Goal: Task Accomplishment & Management: Manage account settings

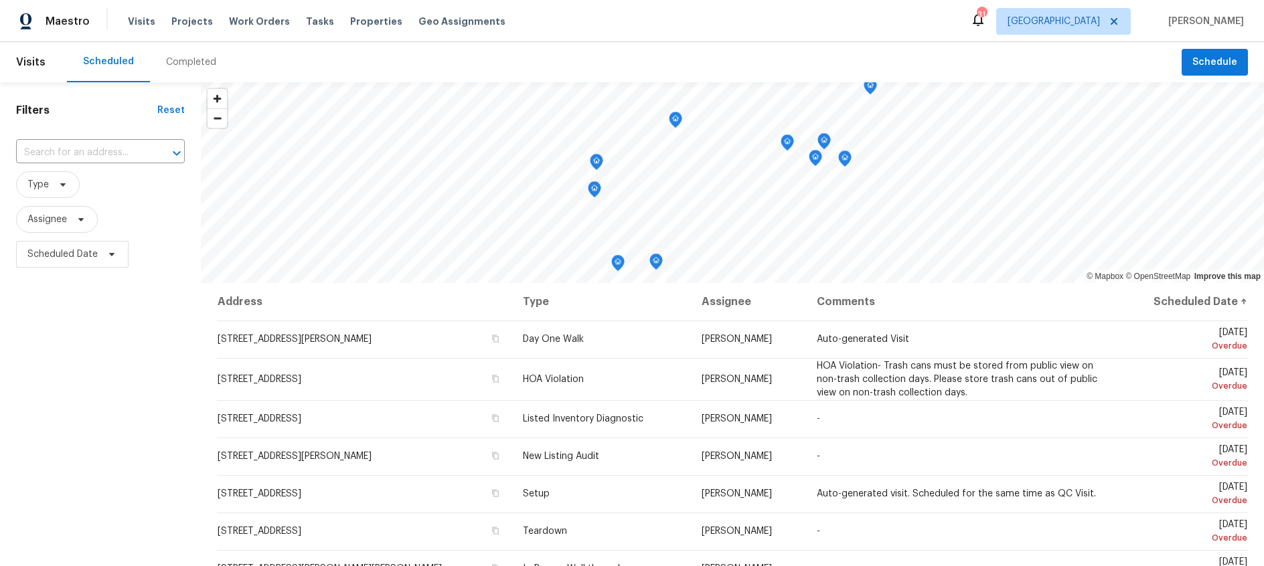
click at [177, 63] on div "Completed" at bounding box center [191, 62] width 50 height 13
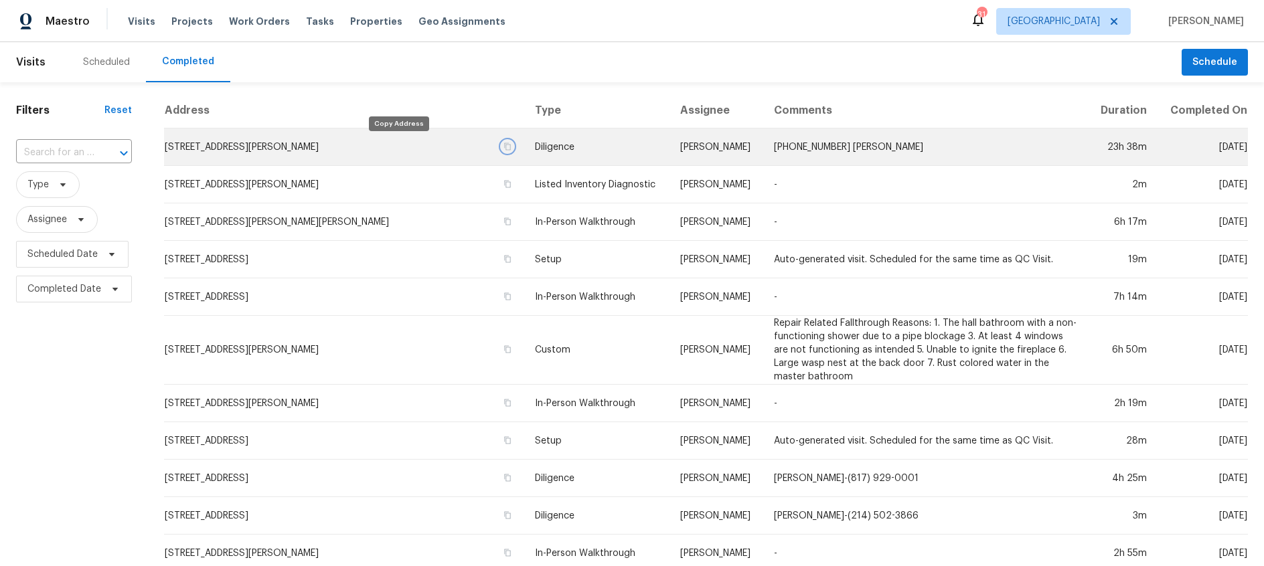
click at [504, 146] on icon "button" at bounding box center [508, 147] width 8 height 8
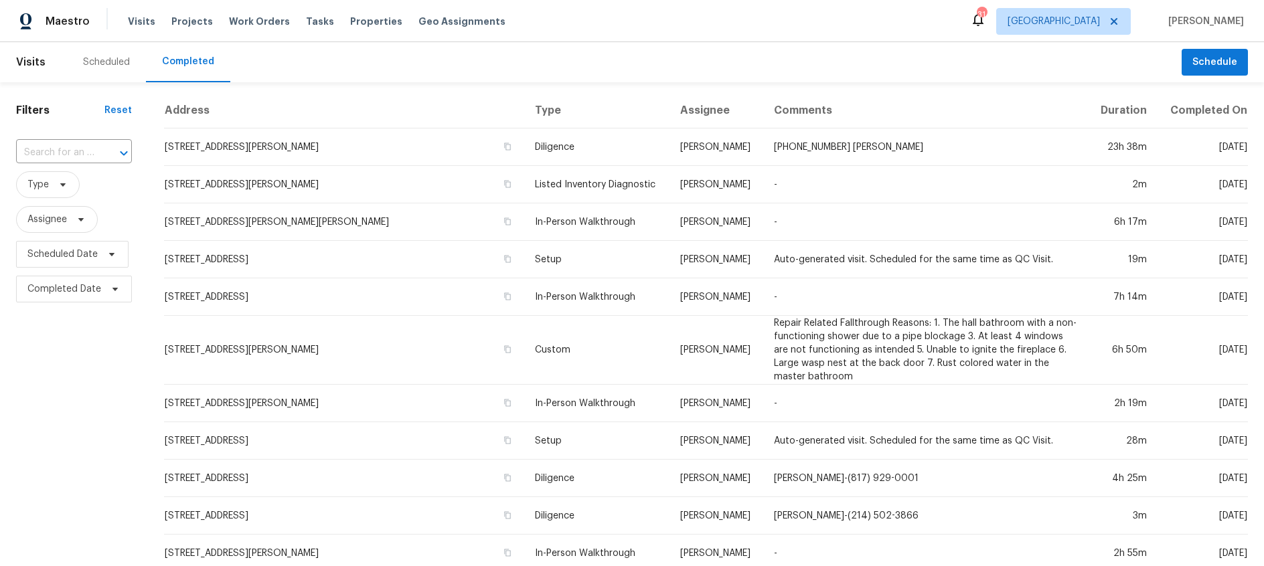
click at [84, 61] on div "Scheduled" at bounding box center [106, 62] width 47 height 13
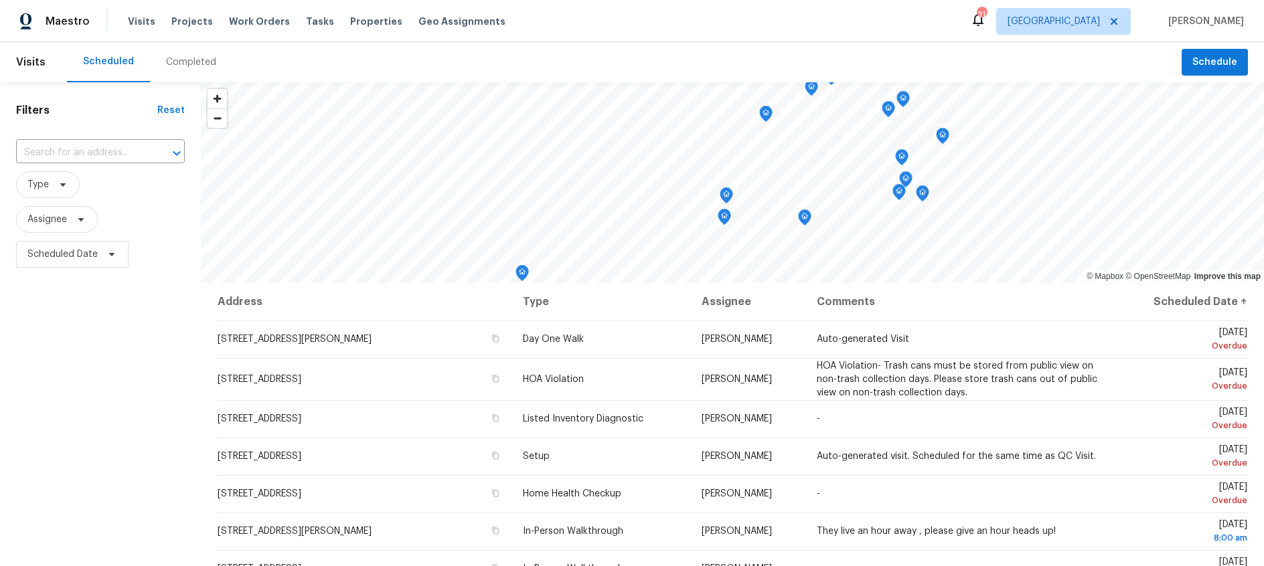
click at [184, 67] on div "Completed" at bounding box center [191, 62] width 50 height 13
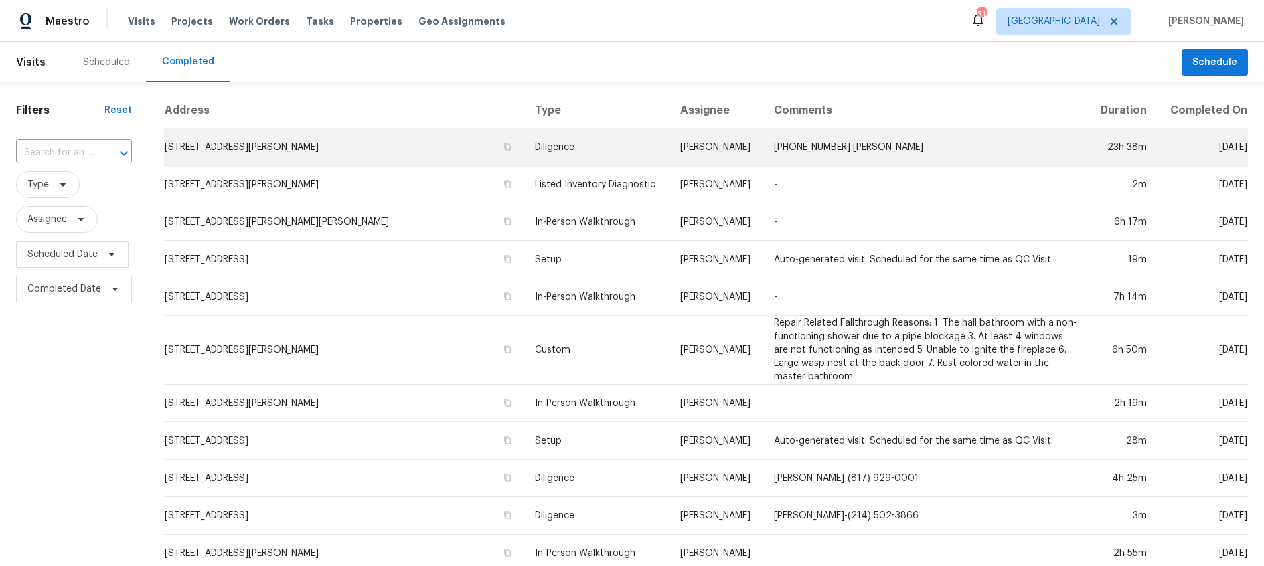
click at [305, 149] on td "11308 Southerland Dr, Denton, TX 76207" at bounding box center [344, 147] width 360 height 37
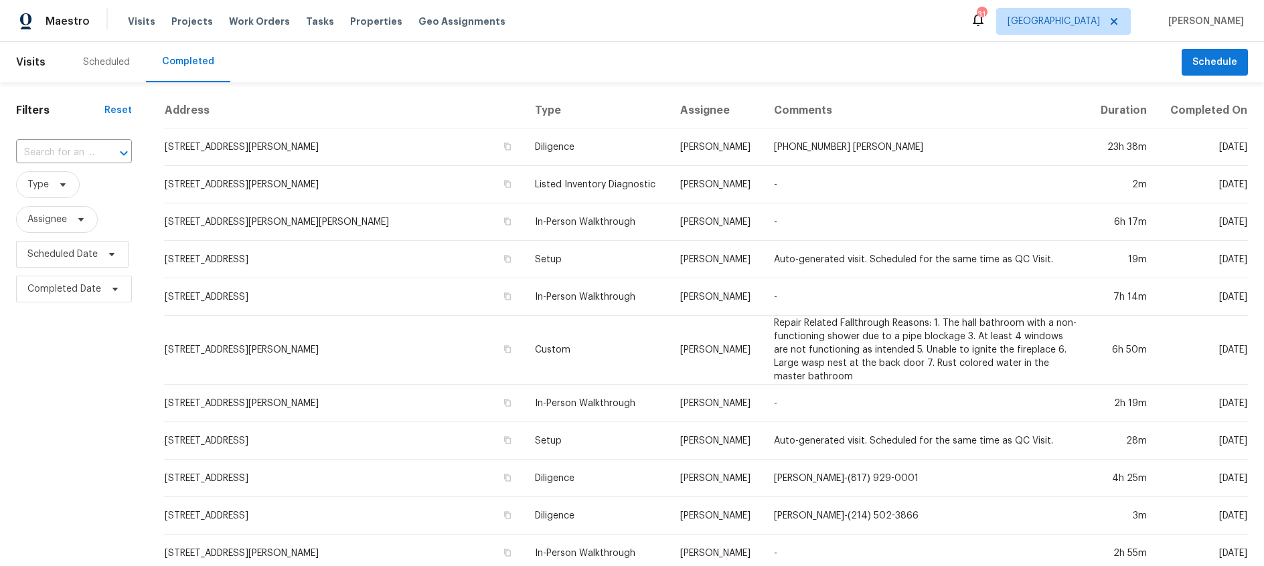
click at [110, 57] on div "Scheduled" at bounding box center [106, 62] width 47 height 13
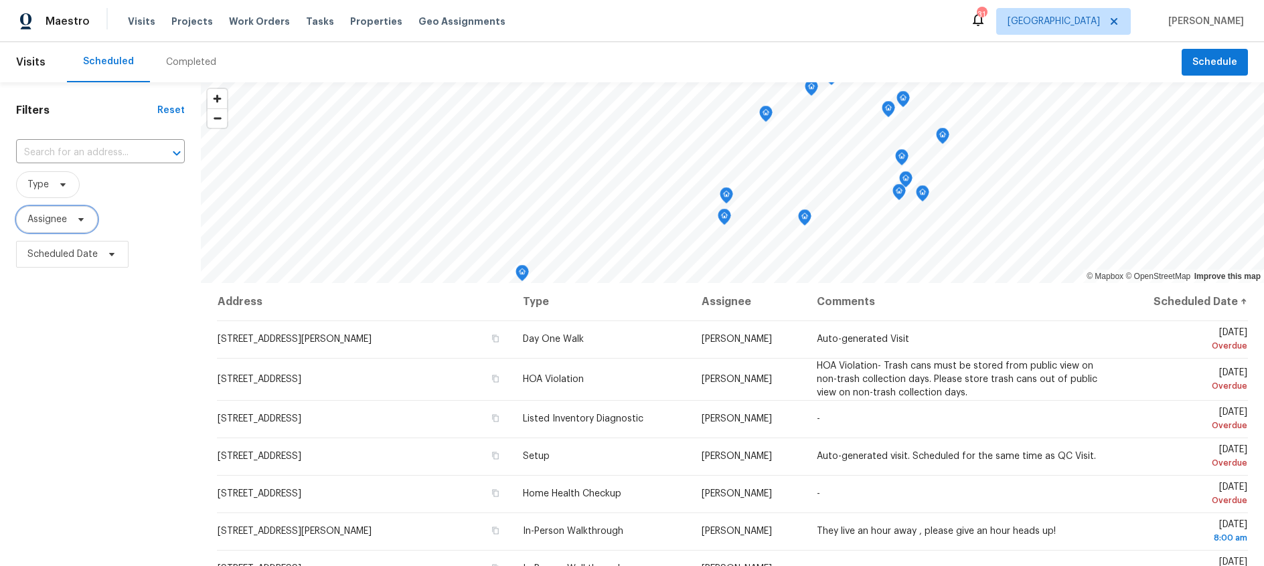
click at [78, 216] on icon at bounding box center [81, 219] width 11 height 11
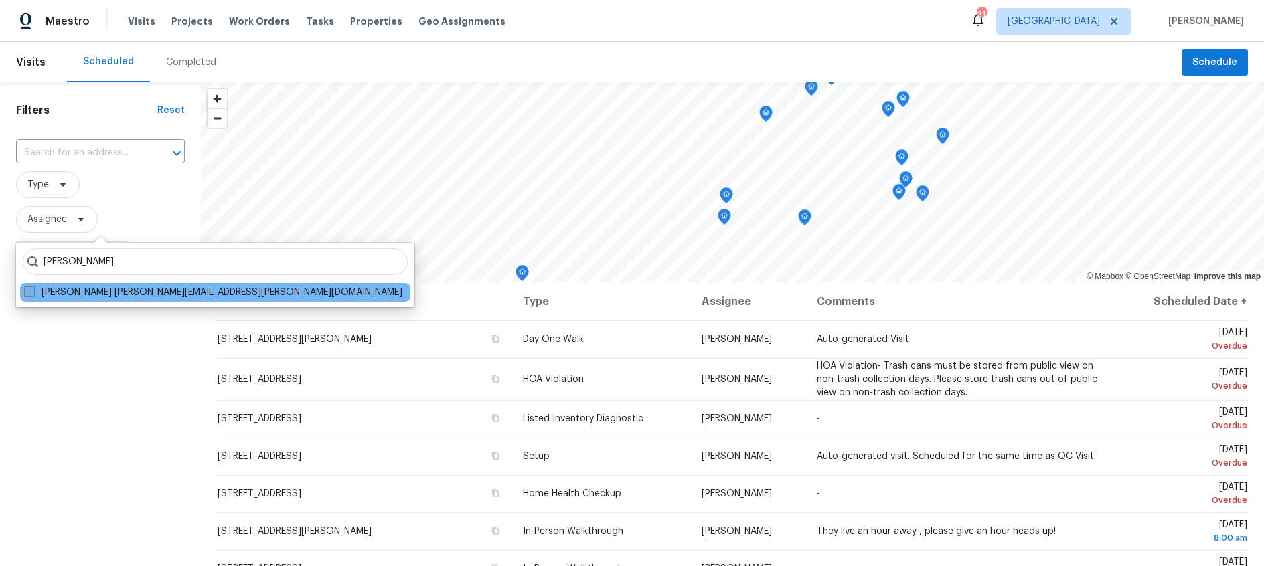
type input "nick balli"
click at [33, 294] on span at bounding box center [29, 292] width 11 height 11
click at [33, 294] on input "Nick Balli nick.balli@opendoor.com" at bounding box center [28, 290] width 9 height 9
checkbox input "true"
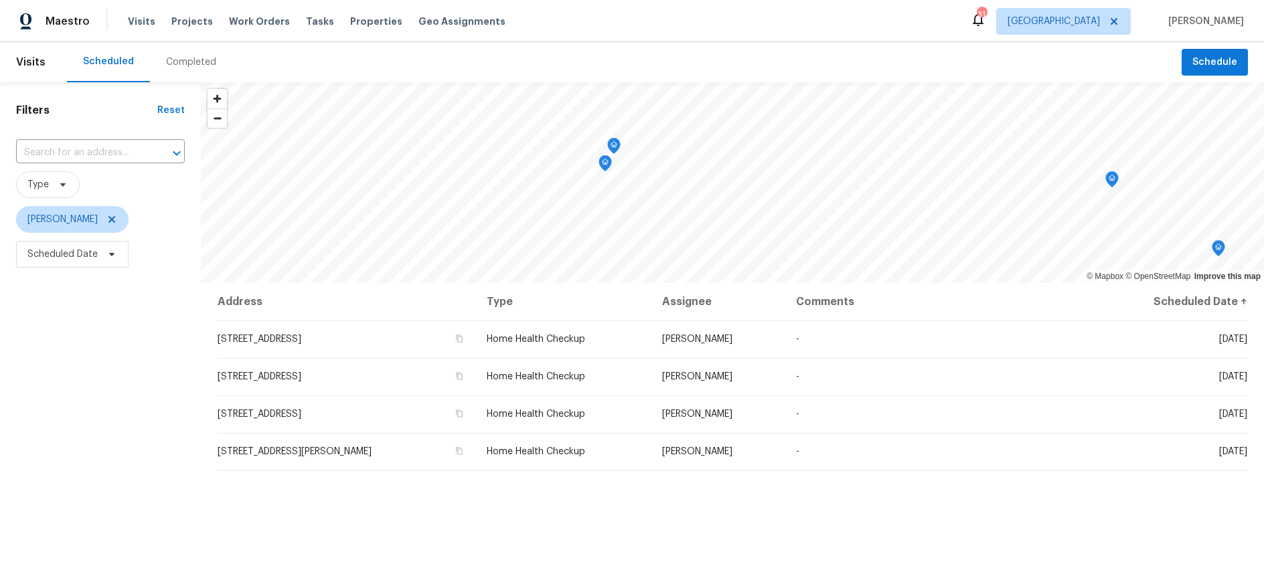
click at [615, 149] on icon "Map marker" at bounding box center [614, 146] width 12 height 15
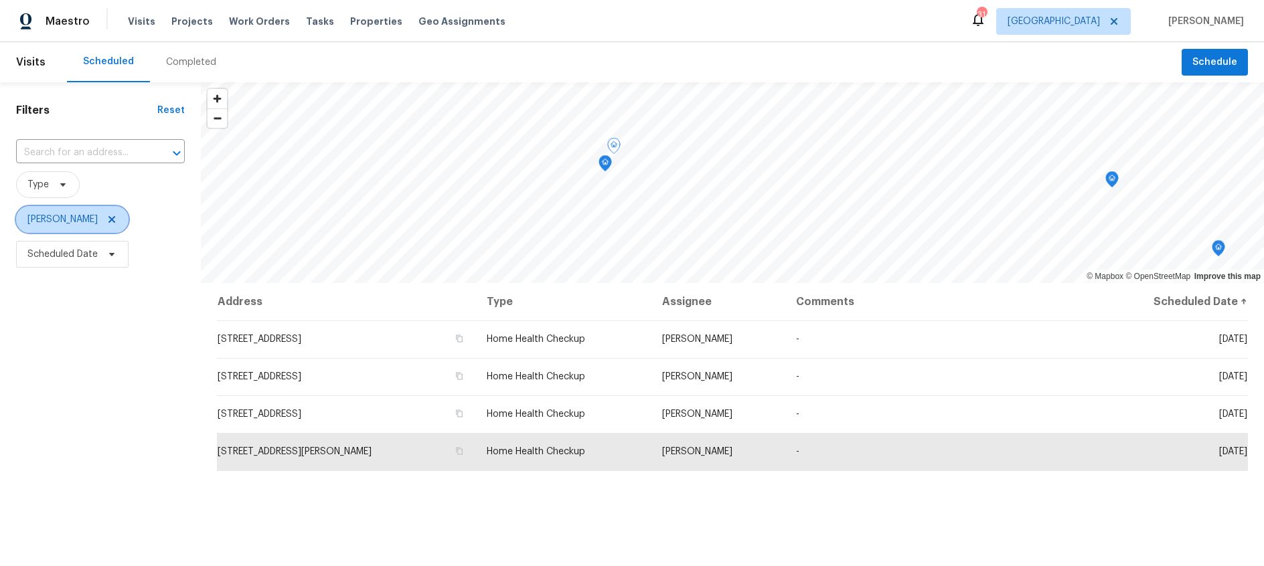
click at [108, 220] on icon at bounding box center [111, 219] width 7 height 7
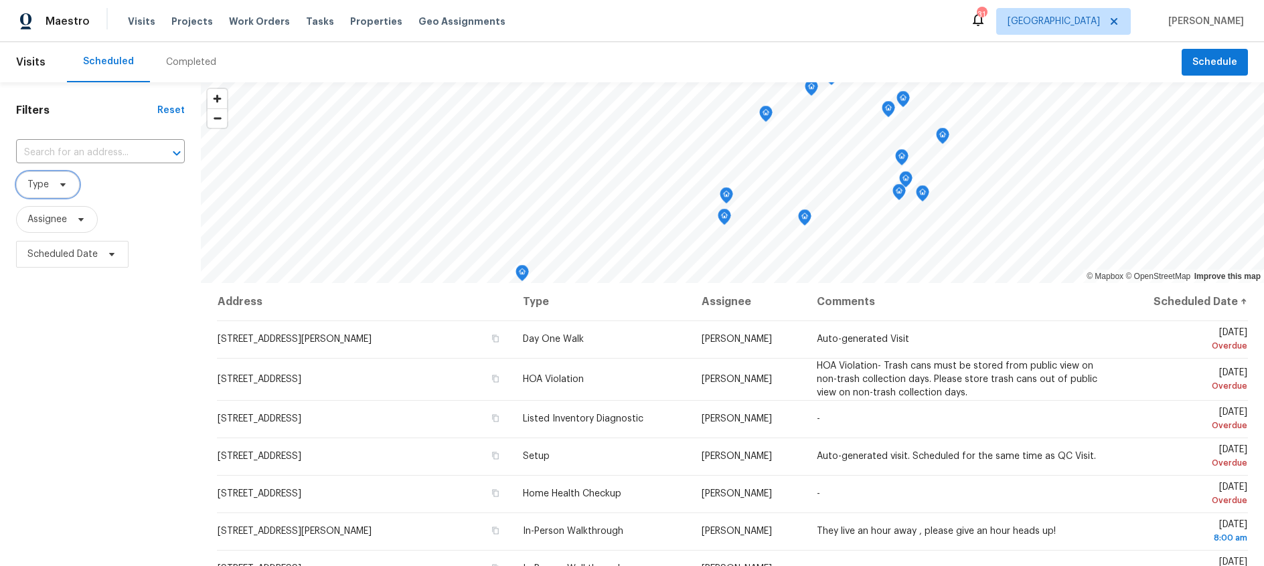
click at [61, 187] on icon at bounding box center [63, 184] width 11 height 11
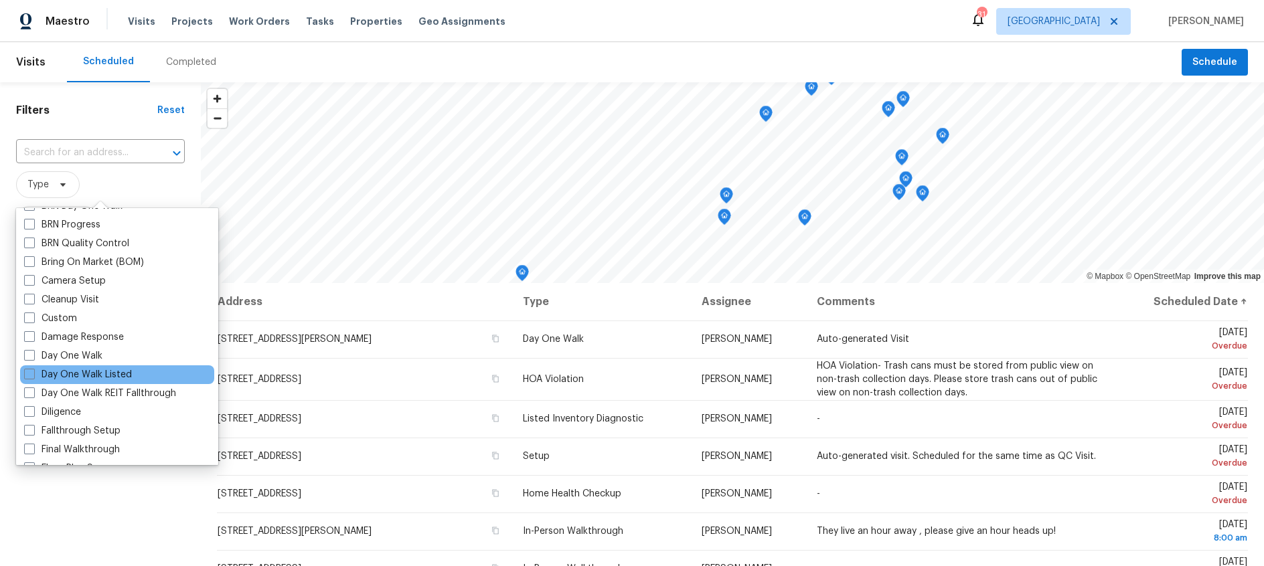
scroll to position [408, 0]
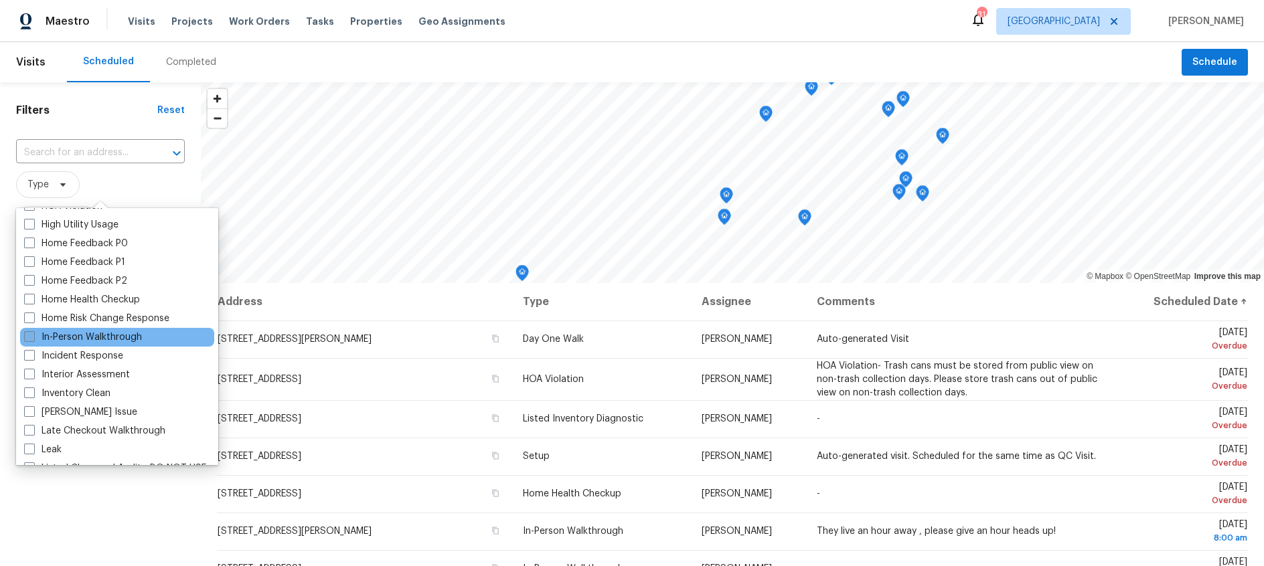
click at [29, 334] on span at bounding box center [29, 336] width 11 height 11
click at [29, 334] on input "In-Person Walkthrough" at bounding box center [28, 335] width 9 height 9
checkbox input "true"
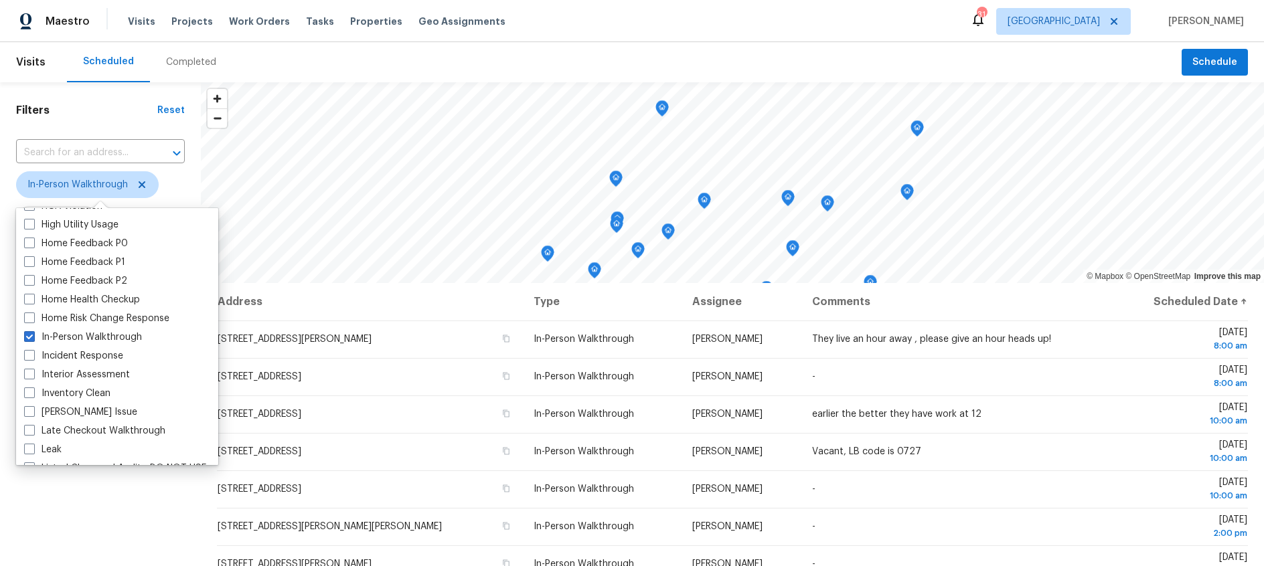
click at [172, 179] on span "In-Person Walkthrough" at bounding box center [100, 184] width 169 height 27
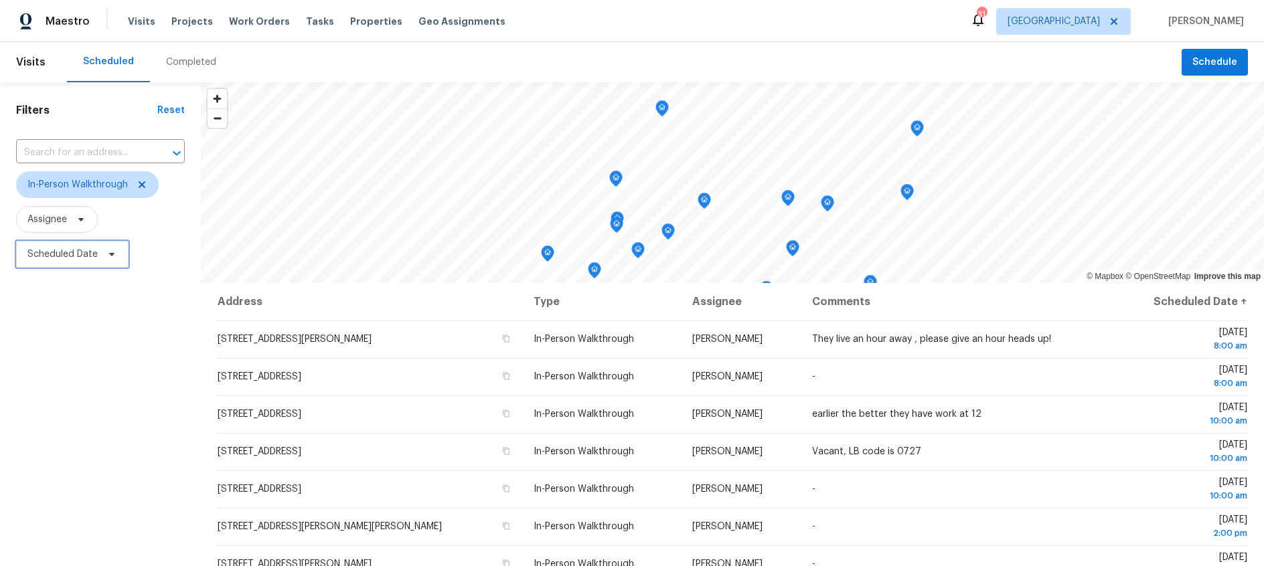
click at [90, 255] on span "Scheduled Date" at bounding box center [62, 254] width 70 height 13
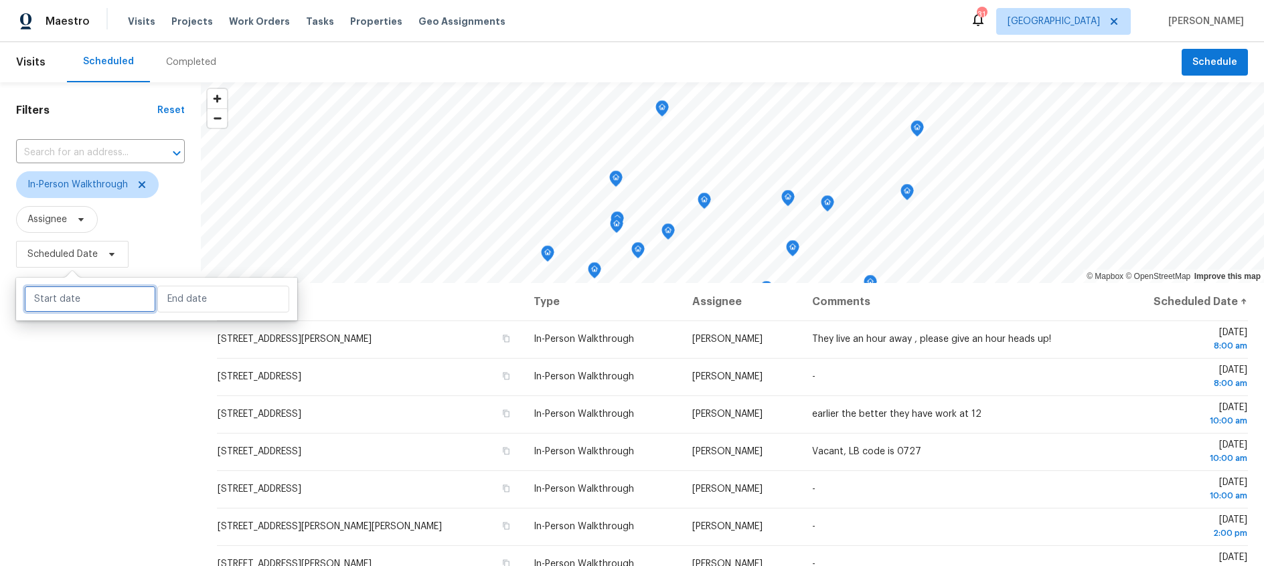
click at [78, 296] on input "text" at bounding box center [90, 299] width 132 height 27
select select "7"
select select "2025"
select select "8"
select select "2025"
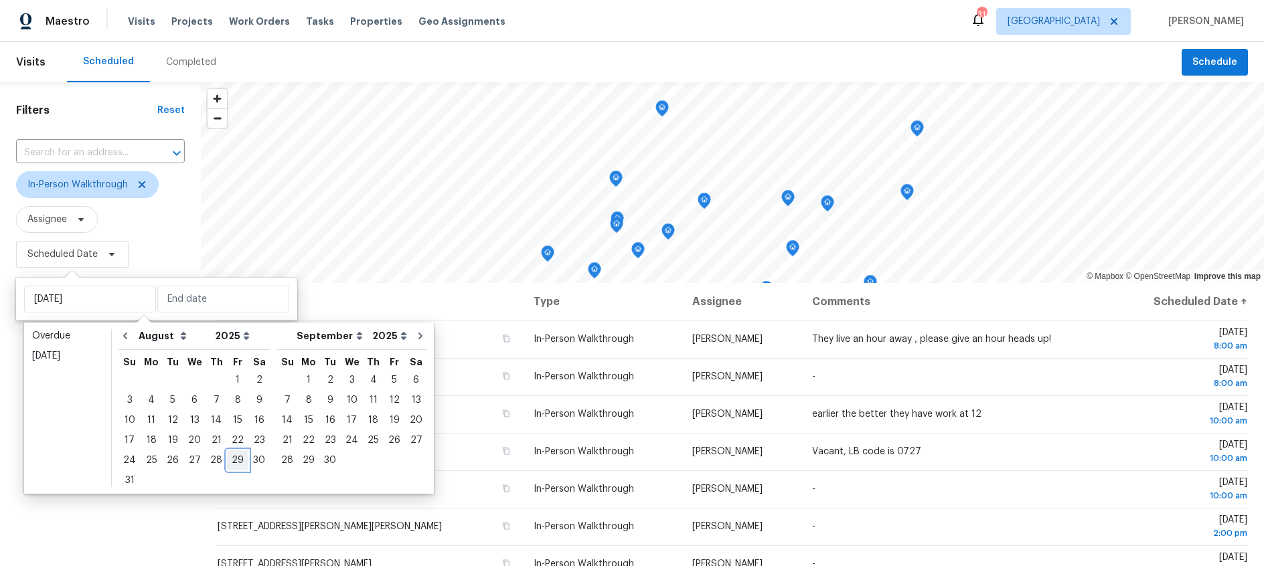
click at [229, 458] on div "29" at bounding box center [237, 460] width 21 height 19
type input "Fri, Aug 29"
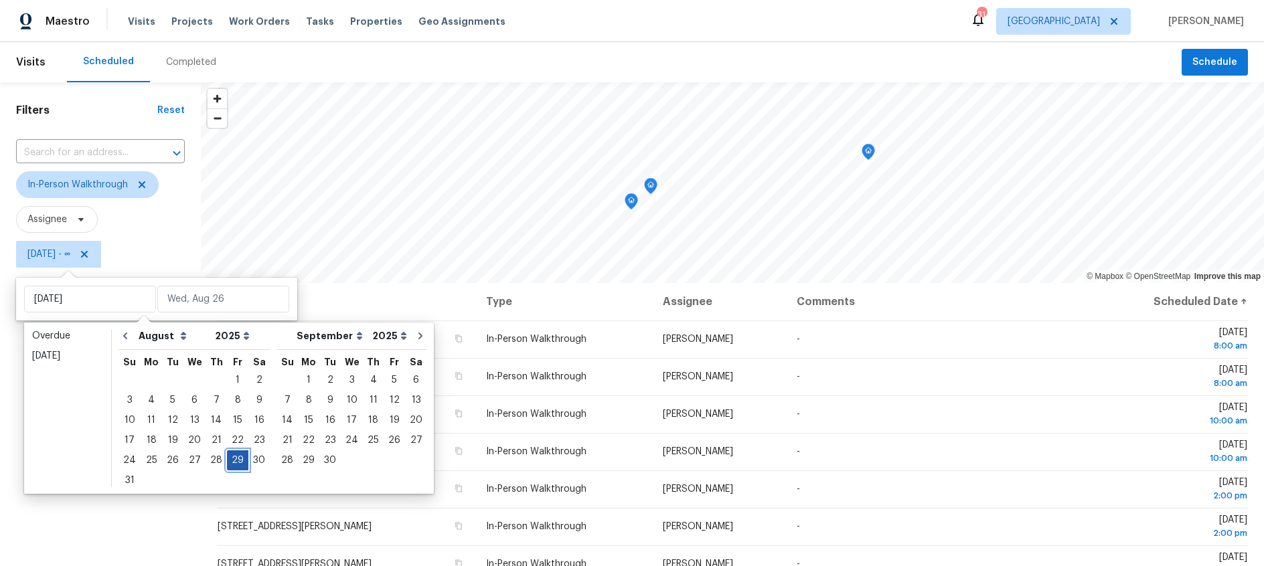
click at [229, 458] on div "29" at bounding box center [237, 460] width 21 height 19
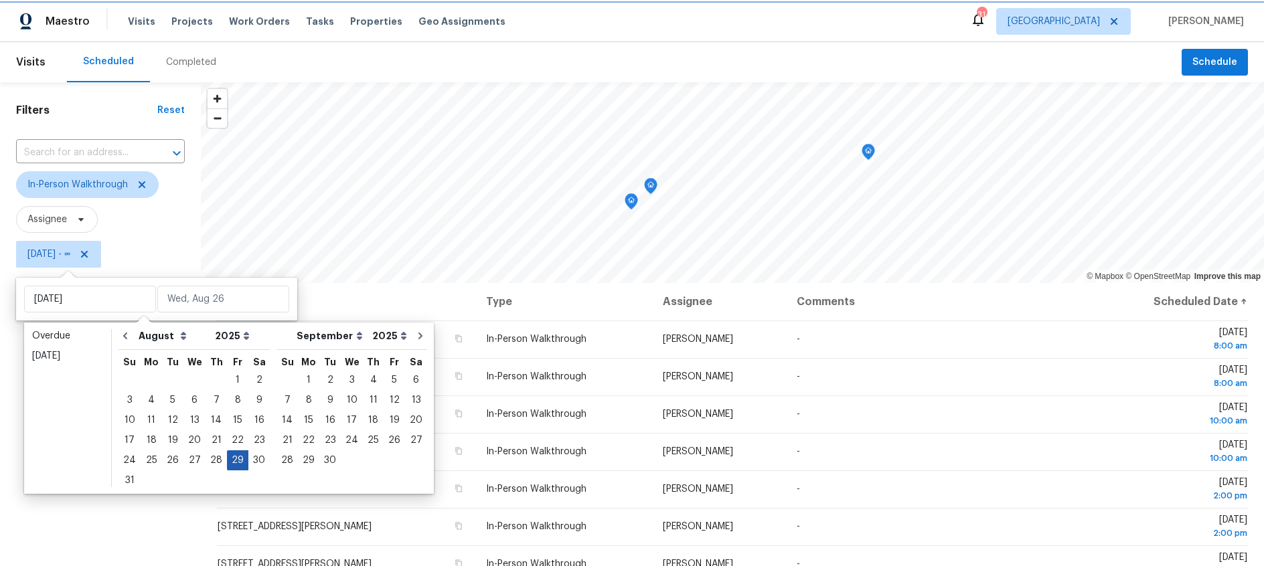
type input "Fri, Aug 29"
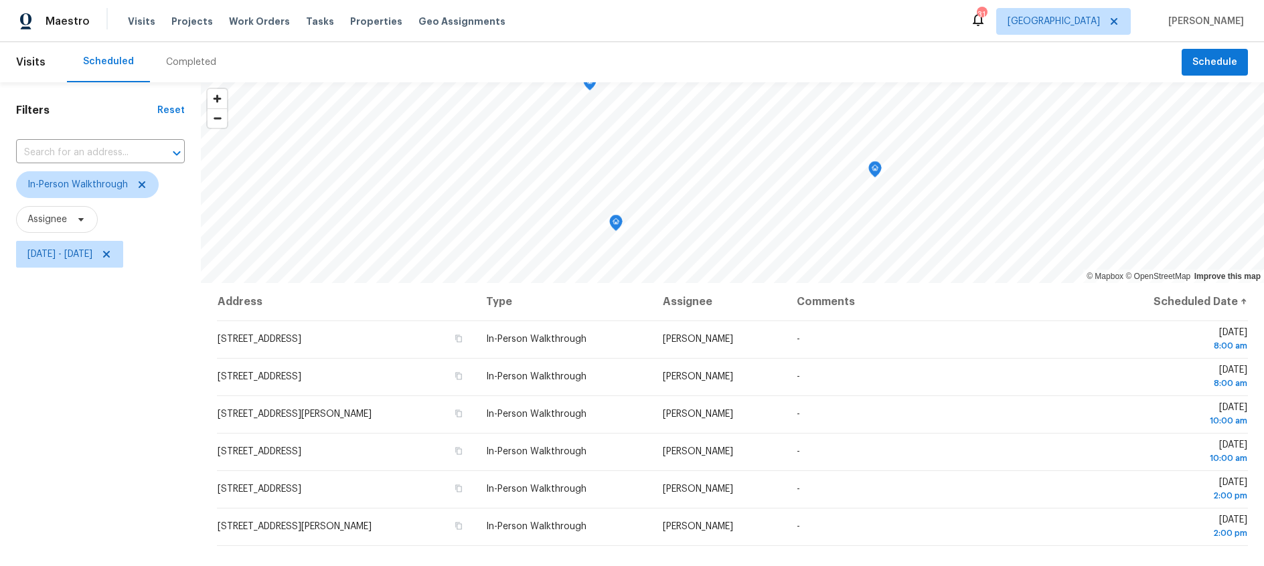
click at [108, 379] on div "Filters Reset ​ In-Person Walkthrough Assignee Fri, Aug 29 - Fri, Aug 29" at bounding box center [100, 409] width 201 height 654
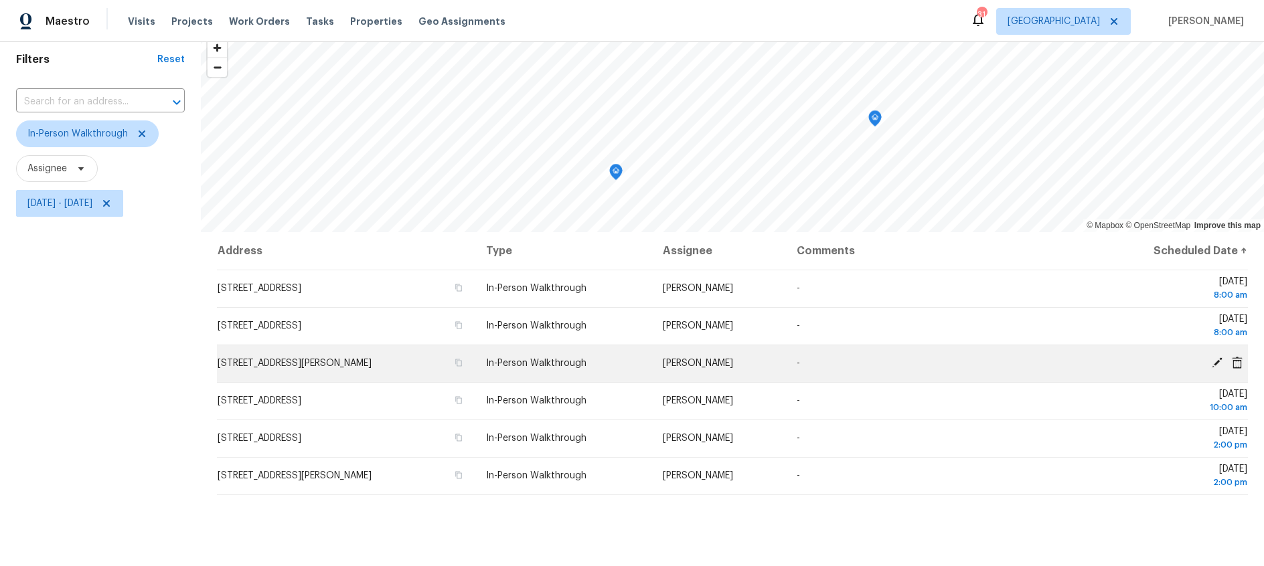
scroll to position [54, 0]
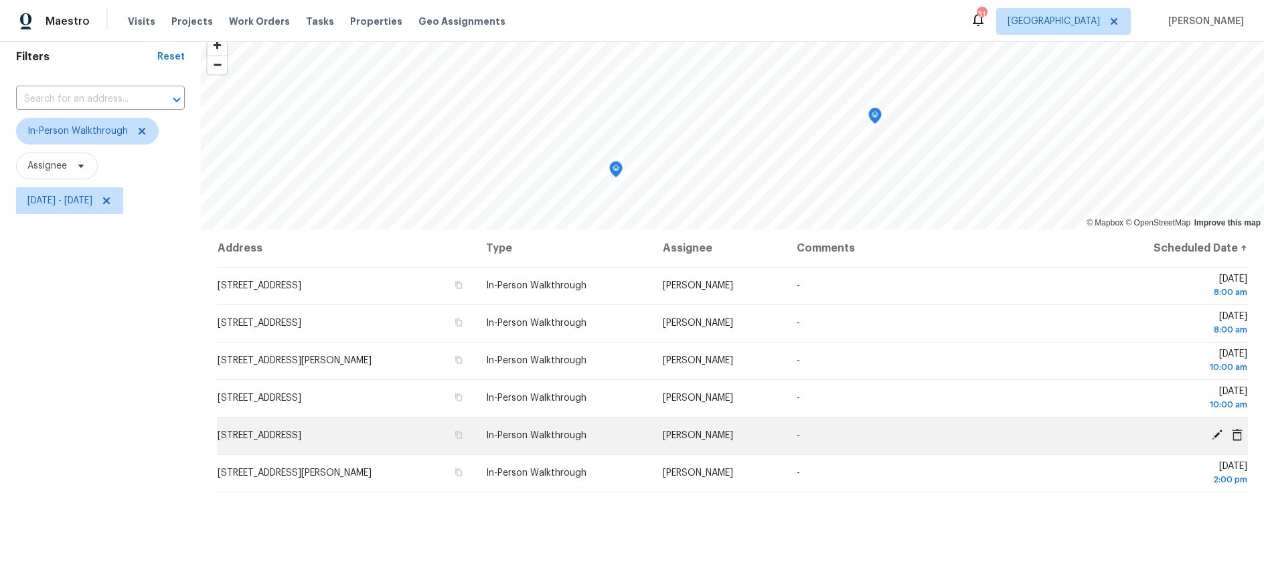
click at [1216, 432] on icon at bounding box center [1217, 435] width 12 height 12
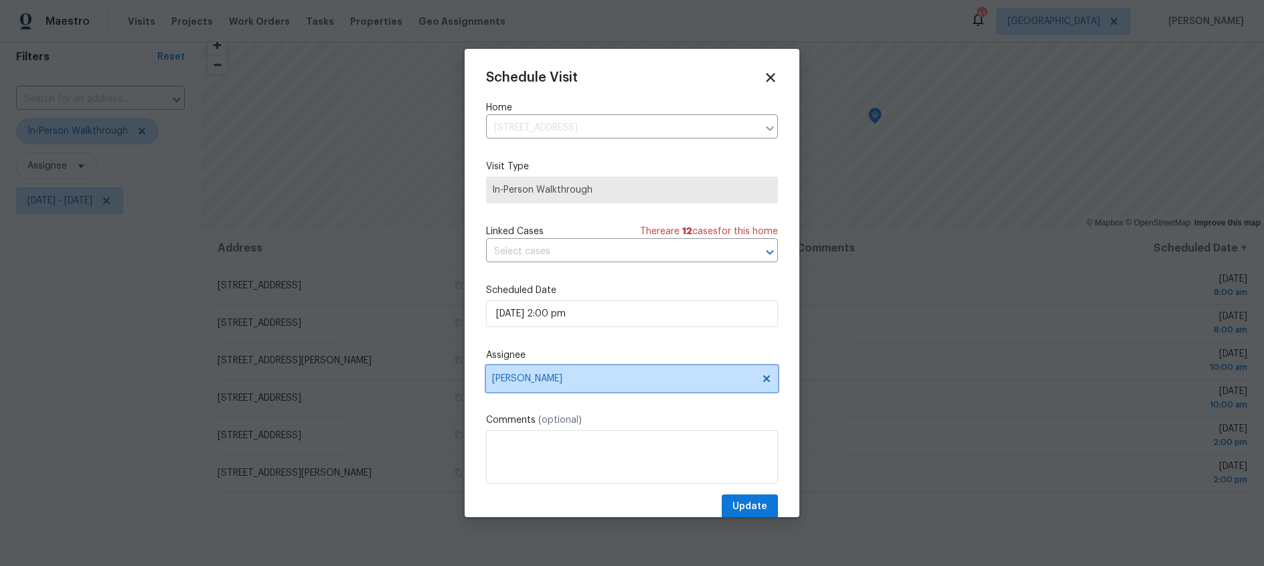
click at [766, 379] on icon at bounding box center [766, 379] width 7 height 7
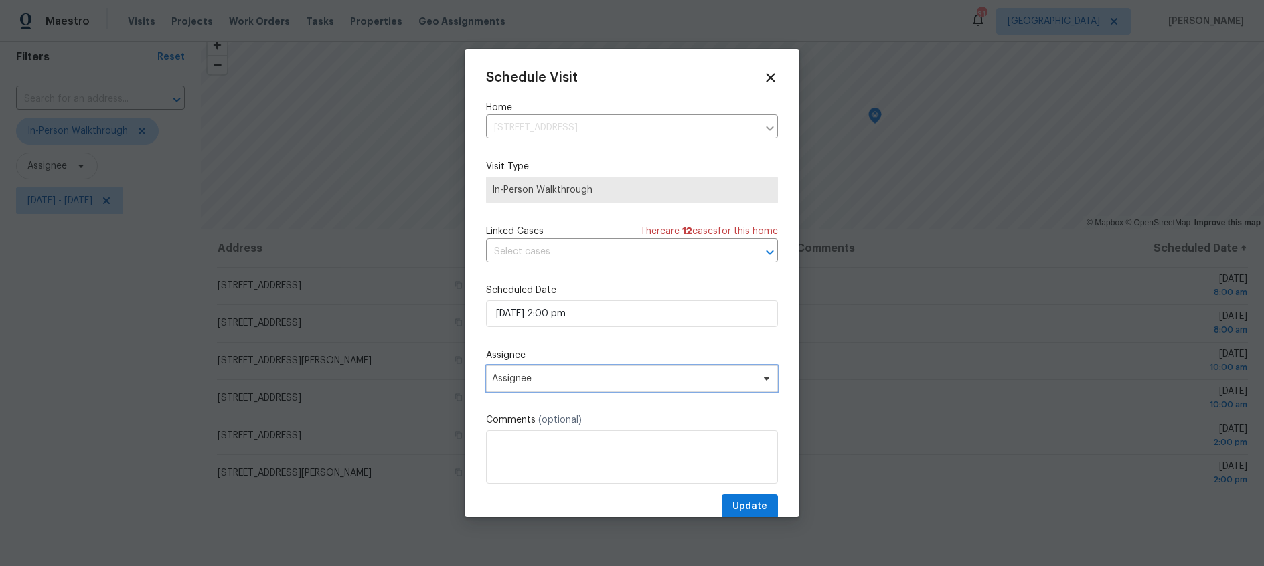
click at [573, 382] on span "Assignee" at bounding box center [623, 379] width 262 height 11
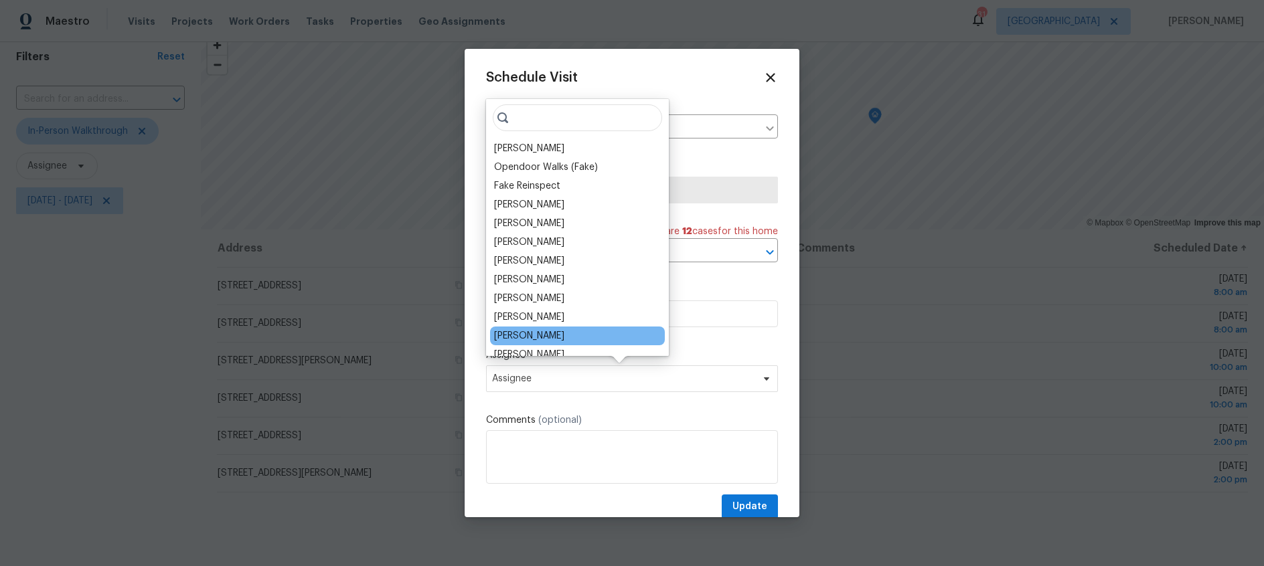
scroll to position [31, 0]
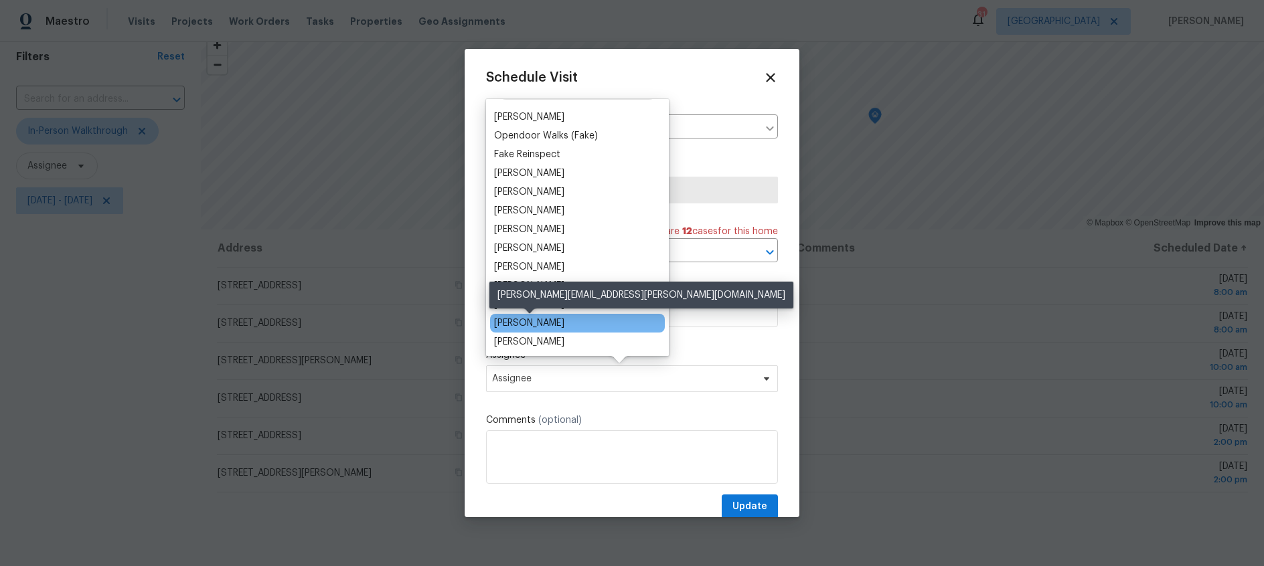
click at [542, 325] on div "Andrew Kempka" at bounding box center [529, 323] width 70 height 13
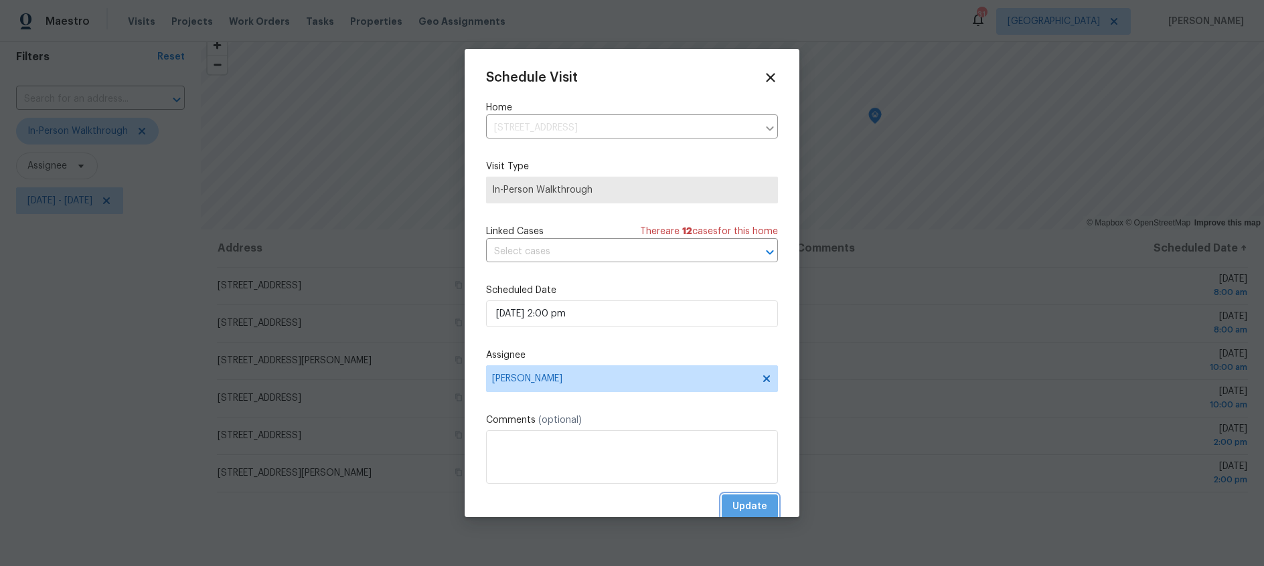
click at [742, 504] on span "Update" at bounding box center [750, 507] width 35 height 17
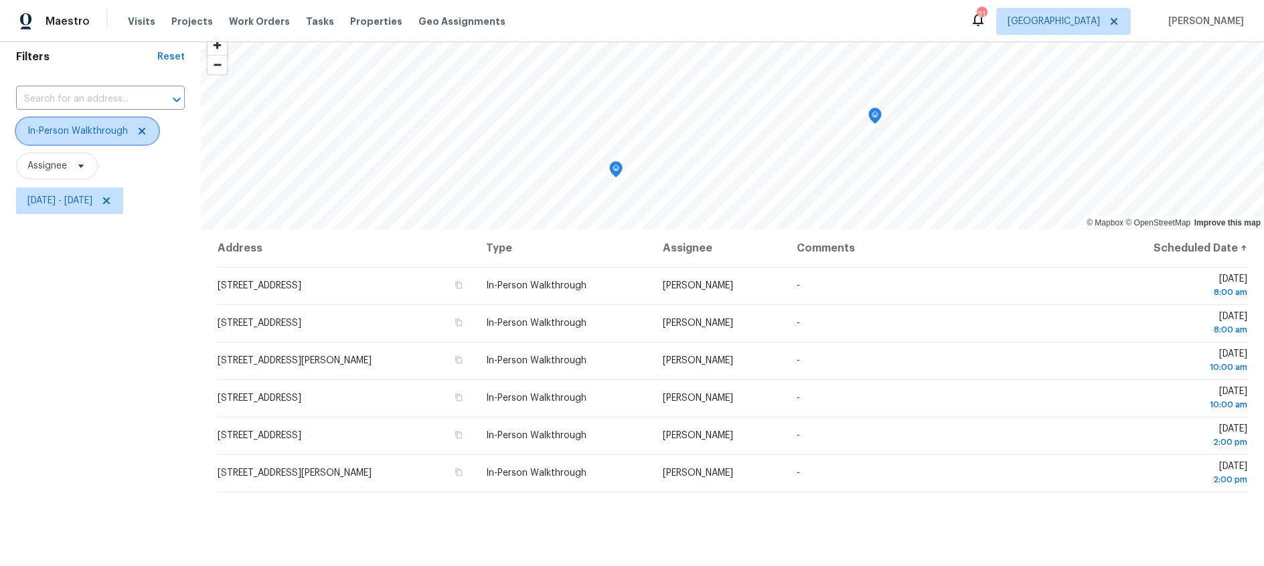
click at [143, 131] on icon at bounding box center [142, 131] width 11 height 11
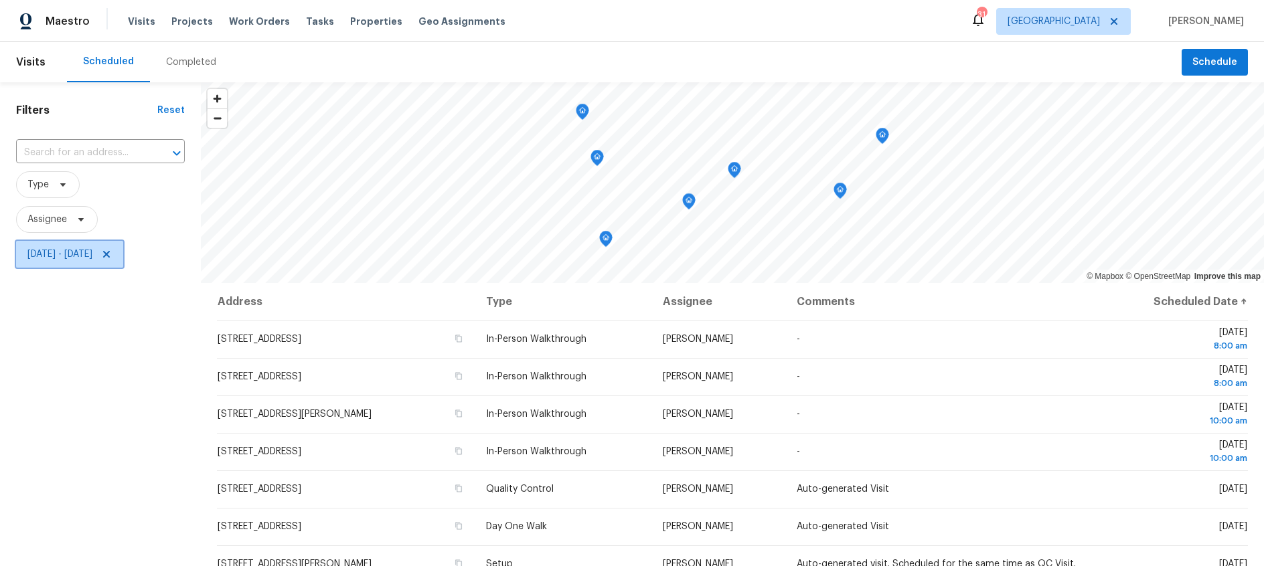
click at [112, 256] on icon at bounding box center [106, 254] width 11 height 11
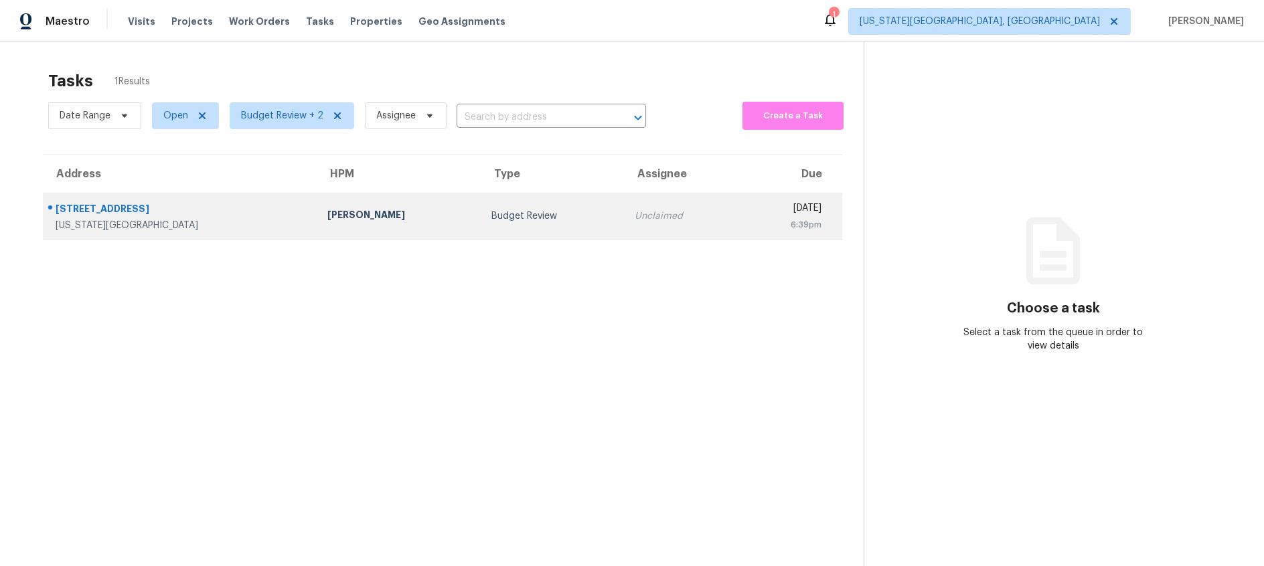
click at [481, 224] on td "Budget Review" at bounding box center [553, 216] width 144 height 47
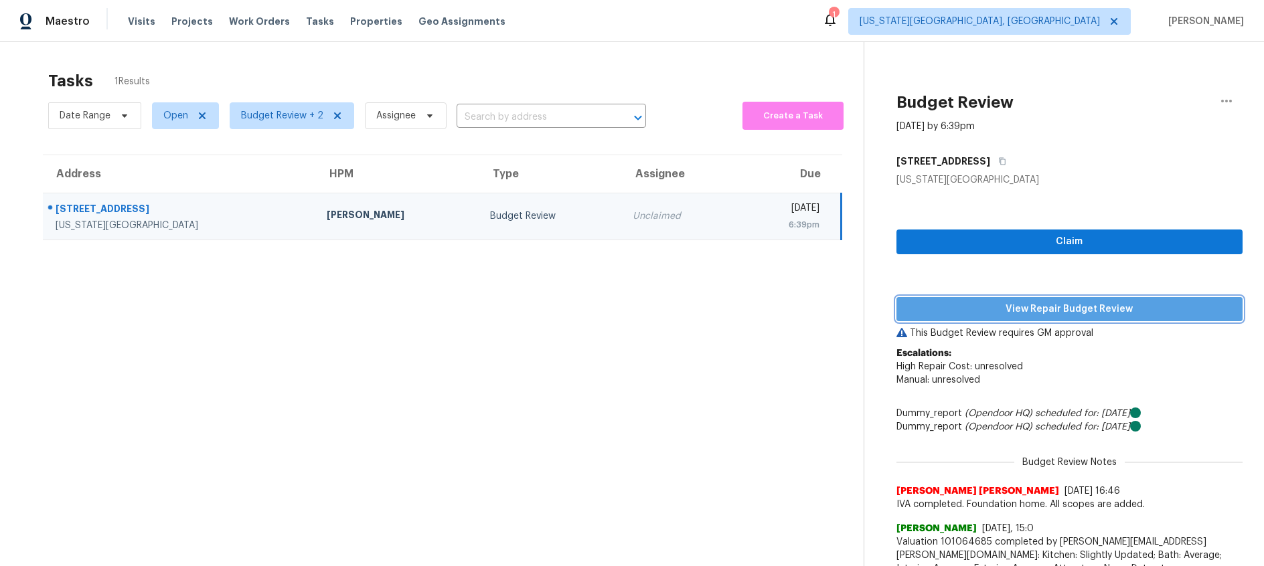
click at [996, 308] on span "View Repair Budget Review" at bounding box center [1069, 309] width 325 height 17
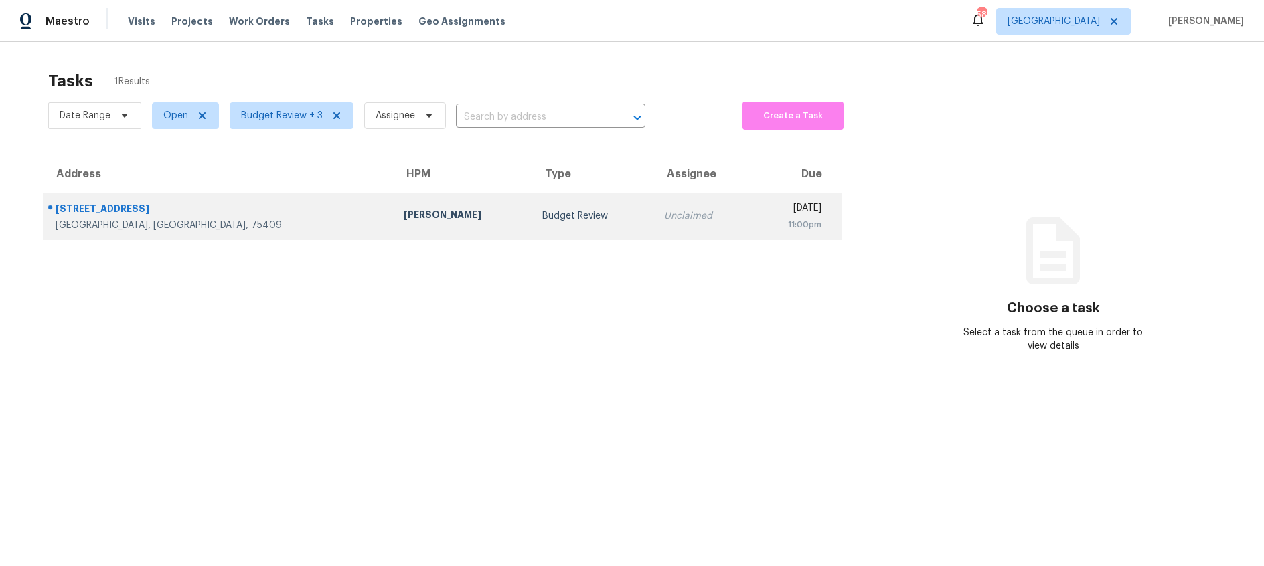
click at [542, 222] on div "Budget Review" at bounding box center [592, 216] width 100 height 13
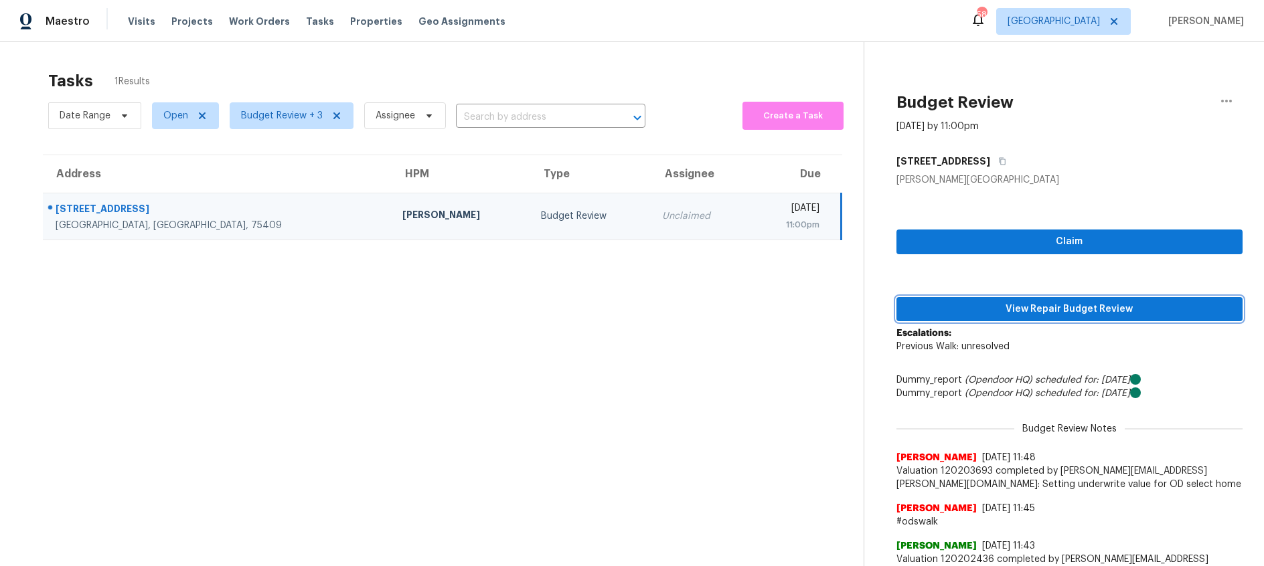
click at [992, 309] on span "View Repair Budget Review" at bounding box center [1069, 309] width 325 height 17
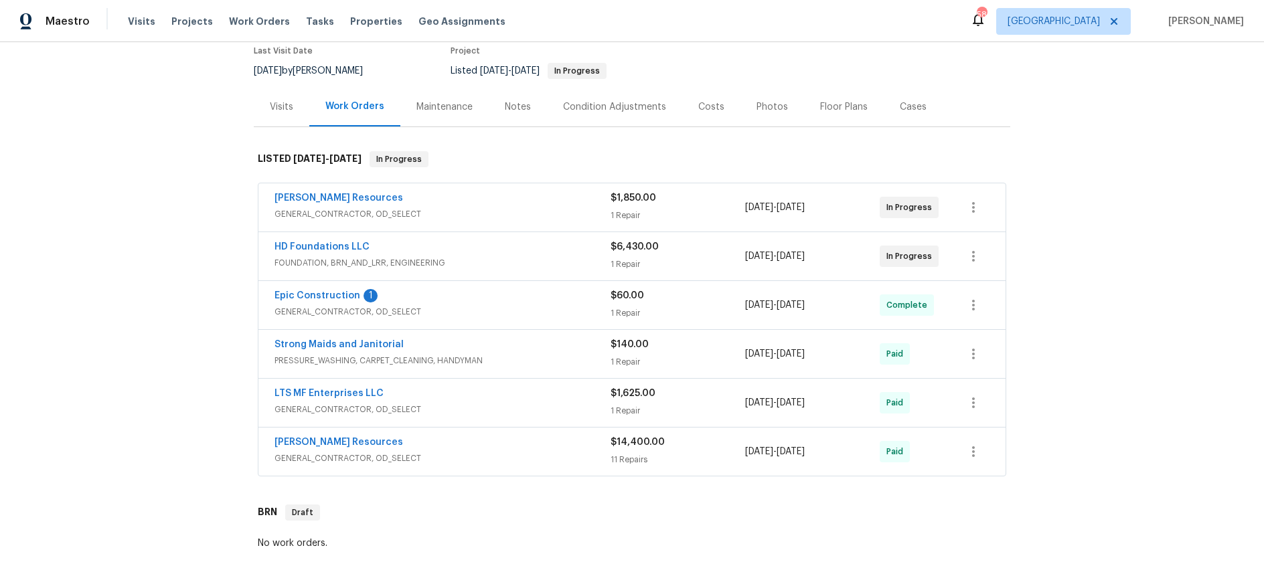
scroll to position [117, 0]
